Goal: Task Accomplishment & Management: Complete application form

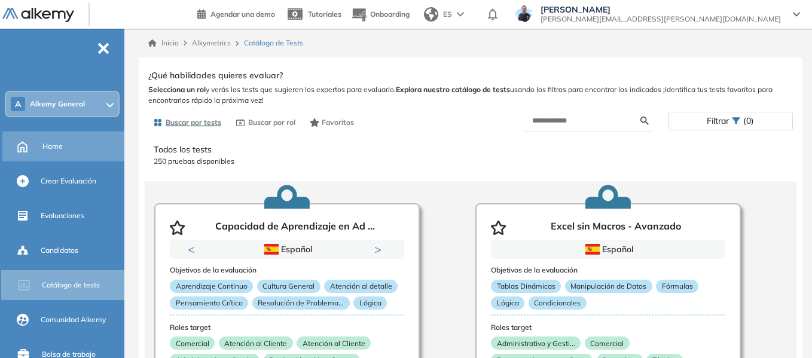
click at [47, 149] on span "Home" at bounding box center [52, 146] width 20 height 11
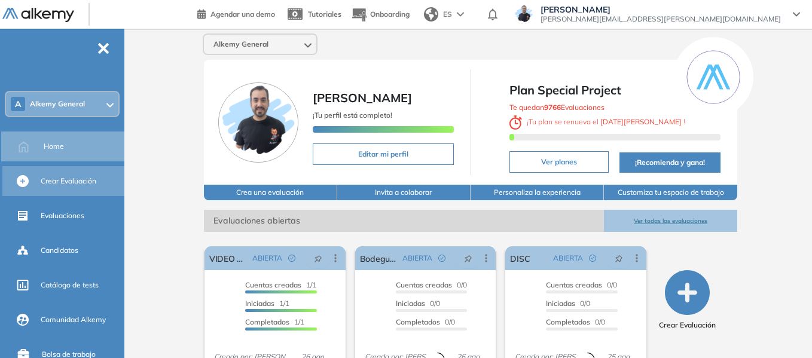
click at [68, 179] on span "Crear Evaluación" at bounding box center [69, 181] width 56 height 11
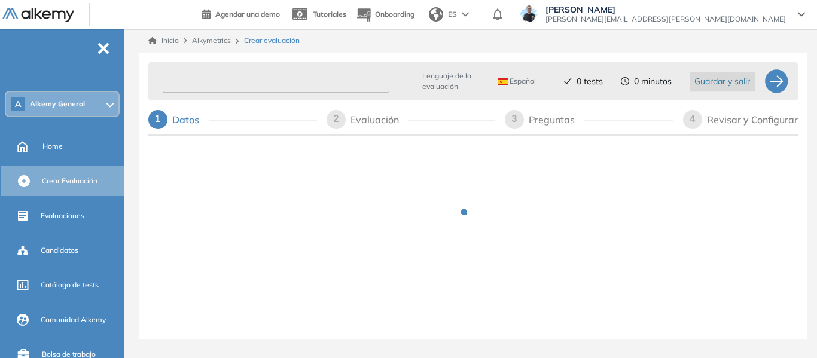
click at [267, 85] on input "text" at bounding box center [276, 81] width 226 height 23
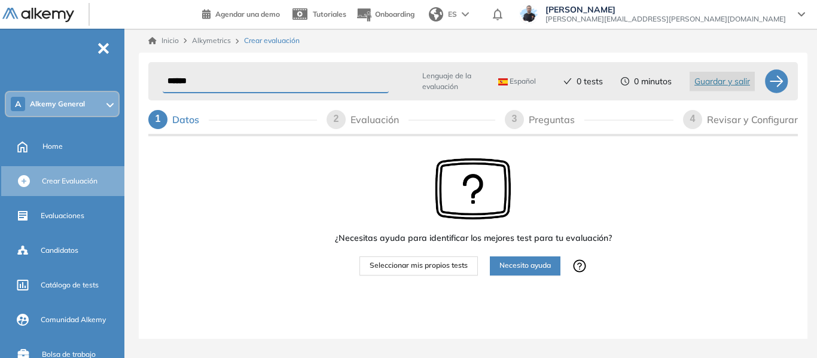
type input "******"
click at [448, 267] on span "Seleccionar mis propios tests" at bounding box center [418, 265] width 98 height 11
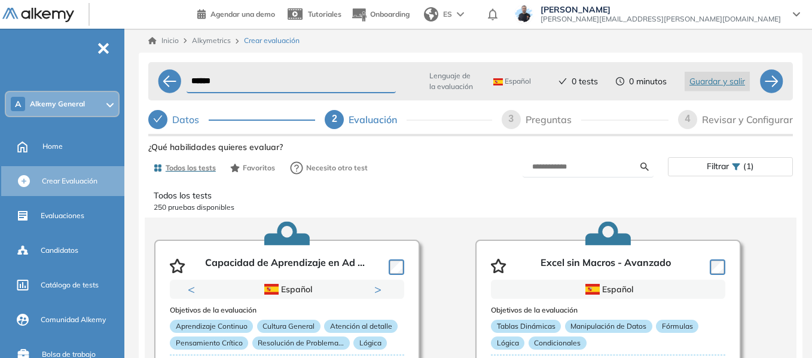
click at [553, 122] on div "Preguntas" at bounding box center [553, 119] width 56 height 19
select select "*****"
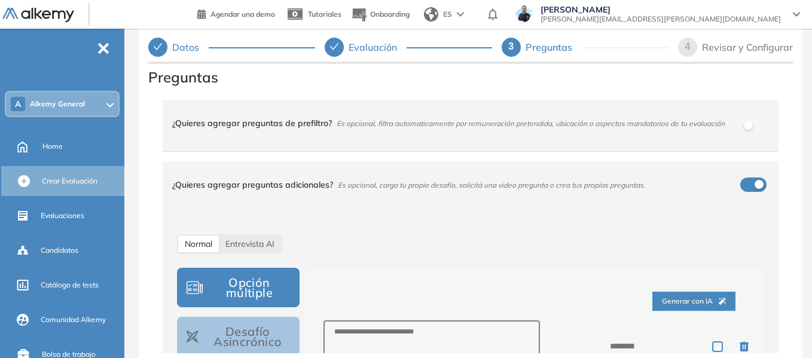
scroll to position [60, 0]
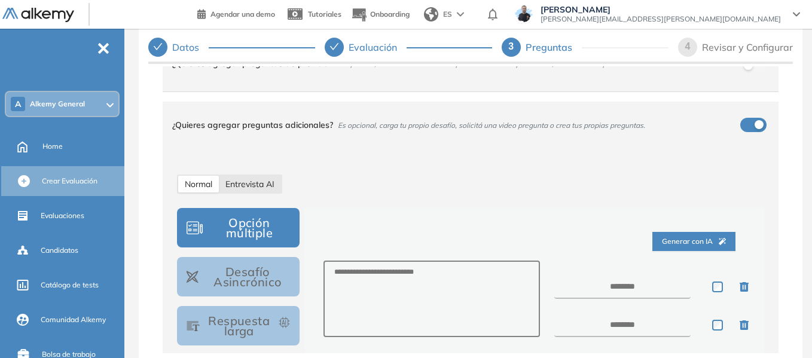
click at [244, 182] on span "Entrevista AI" at bounding box center [249, 184] width 49 height 11
select select "***"
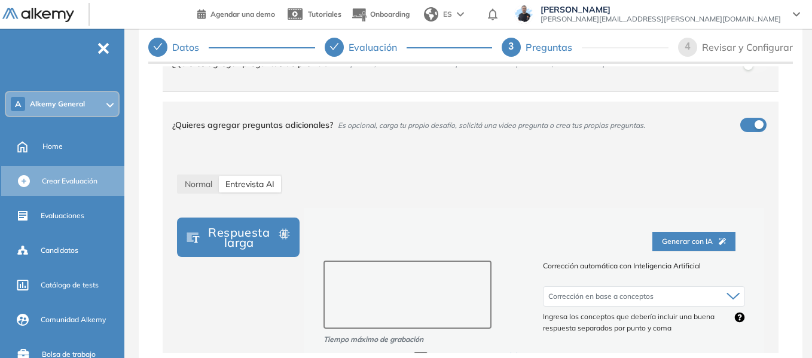
click at [398, 292] on textarea at bounding box center [407, 295] width 168 height 68
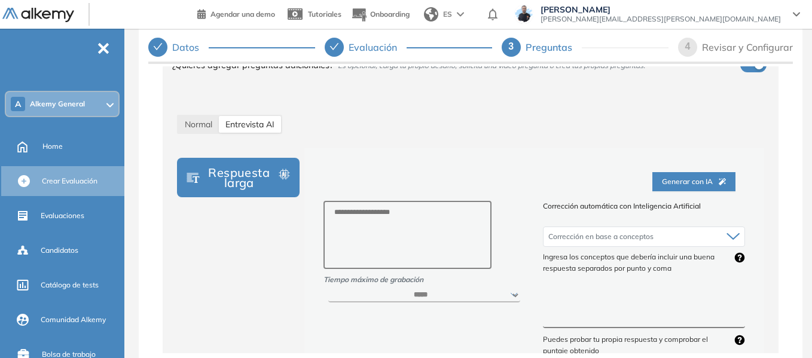
click at [612, 314] on textarea at bounding box center [644, 306] width 202 height 45
click at [207, 129] on span "Normal" at bounding box center [198, 124] width 27 height 11
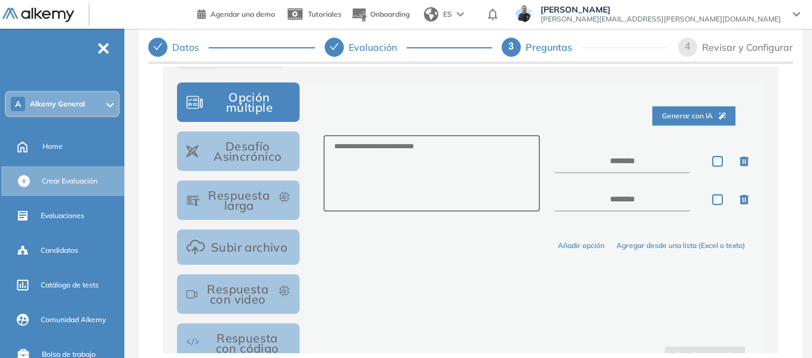
scroll to position [288, 0]
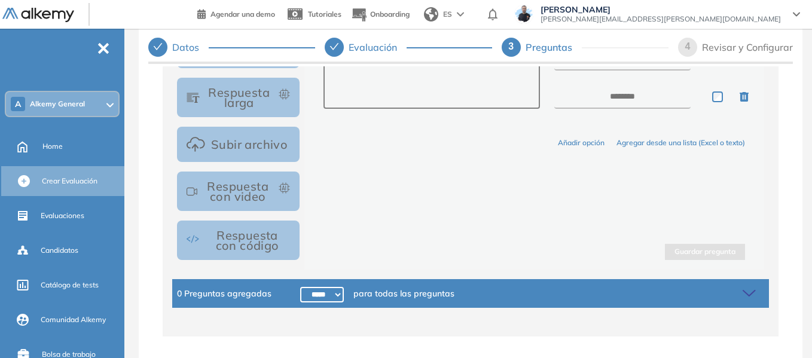
click at [265, 246] on button "Respuesta con código" at bounding box center [238, 240] width 123 height 39
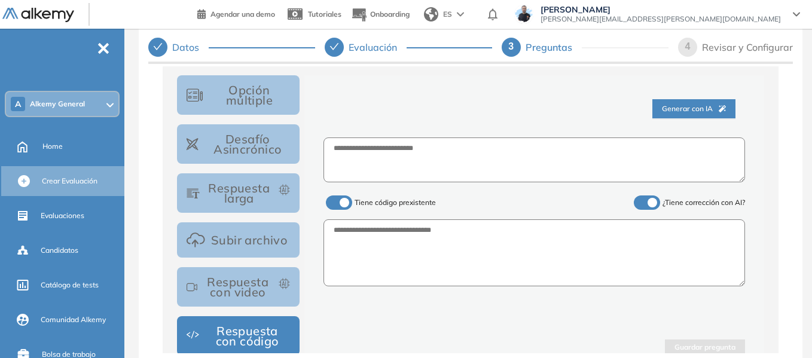
scroll to position [169, 0]
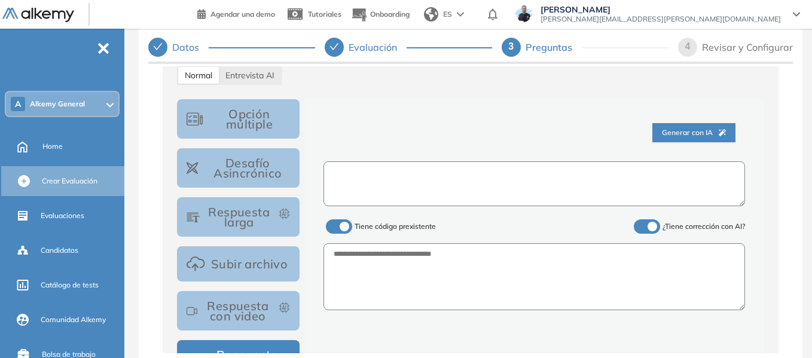
click at [347, 172] on textarea at bounding box center [533, 183] width 421 height 45
click at [346, 232] on label at bounding box center [339, 226] width 26 height 14
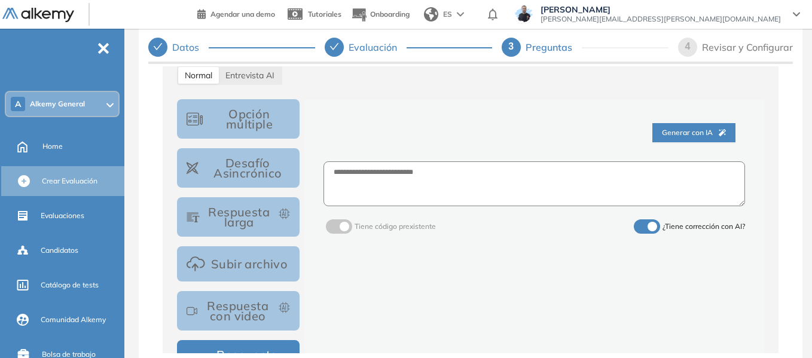
click at [237, 169] on button "Desafío Asincrónico" at bounding box center [238, 167] width 123 height 39
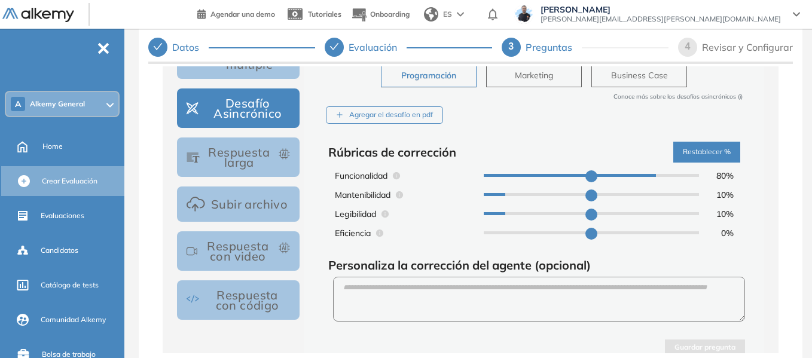
scroll to position [324, 0]
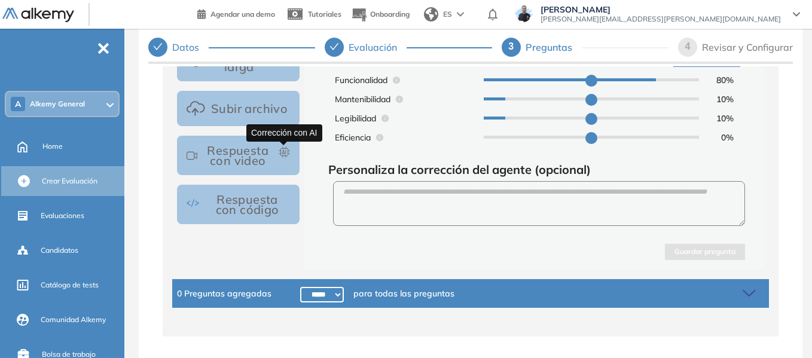
click at [284, 151] on icon "button" at bounding box center [284, 151] width 11 height 11
click at [237, 126] on button "Subir archivo" at bounding box center [238, 108] width 123 height 35
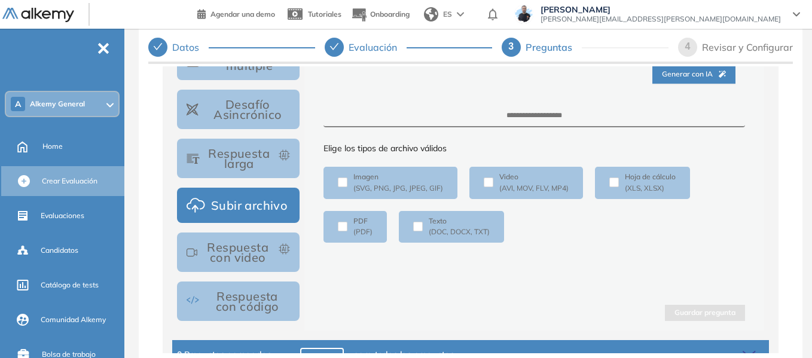
scroll to position [169, 0]
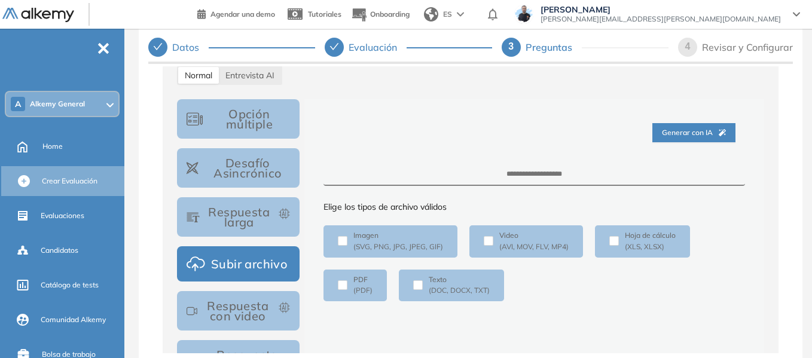
click at [242, 306] on button "Respuesta con video" at bounding box center [238, 310] width 123 height 39
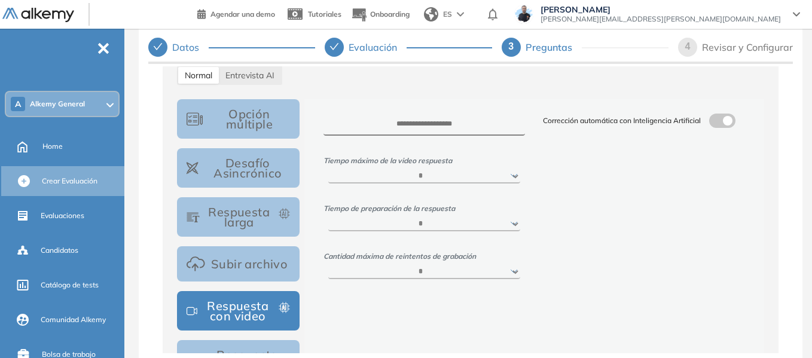
scroll to position [109, 0]
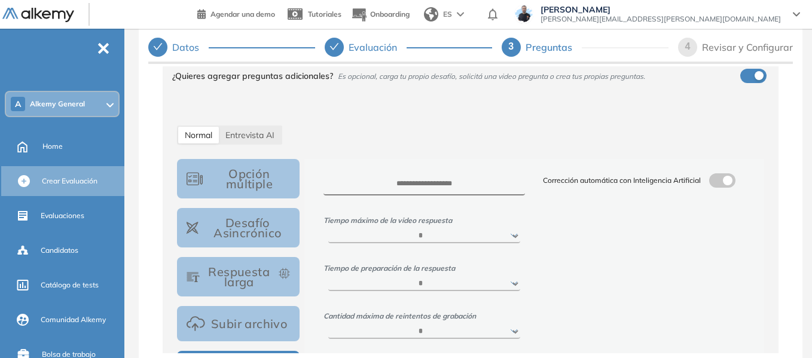
click at [717, 183] on span at bounding box center [714, 178] width 10 height 10
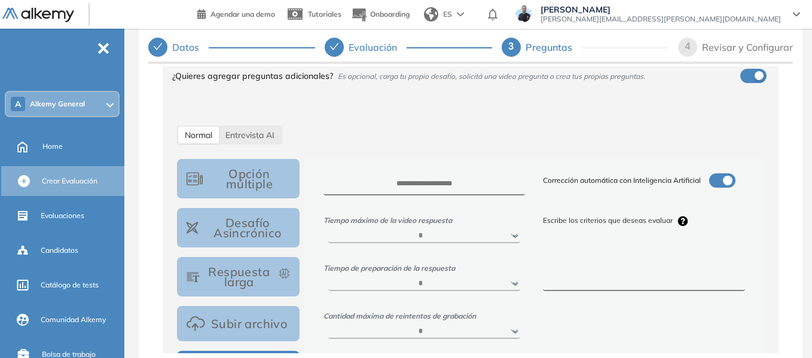
click at [603, 273] on textarea at bounding box center [644, 268] width 202 height 45
click at [57, 147] on span "Home" at bounding box center [52, 146] width 20 height 11
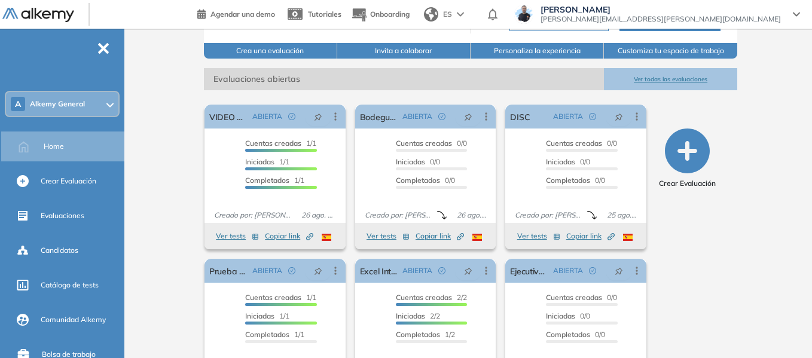
scroll to position [201, 0]
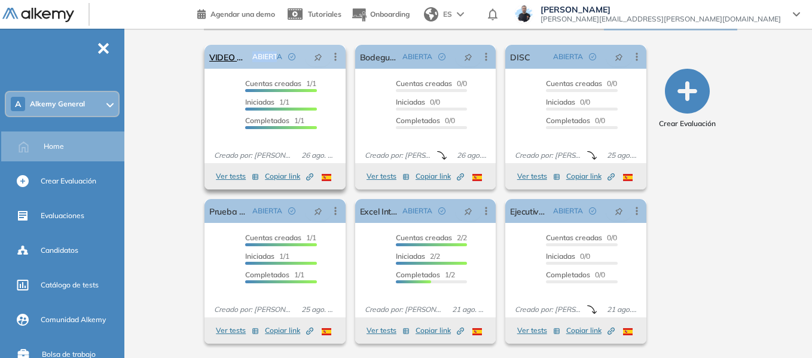
drag, startPoint x: 252, startPoint y: 57, endPoint x: 277, endPoint y: 56, distance: 25.7
click at [279, 57] on span "ABIERTA" at bounding box center [267, 56] width 30 height 11
click at [277, 56] on span "ABIERTA" at bounding box center [267, 56] width 30 height 11
